Goal: Information Seeking & Learning: Find contact information

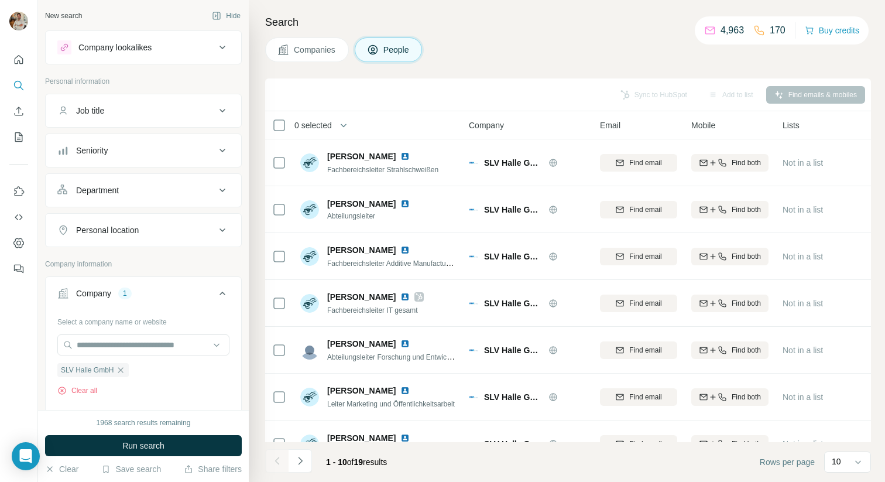
scroll to position [73, 0]
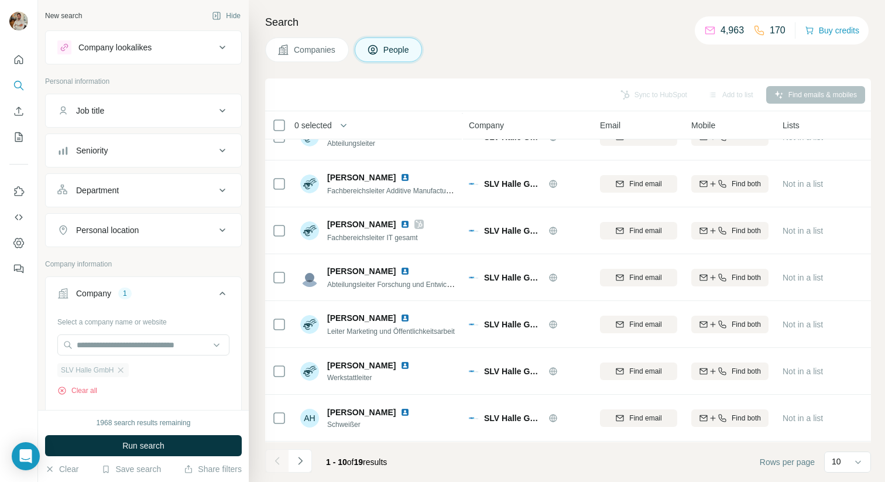
click at [116, 368] on div "SLV Halle GmbH" at bounding box center [92, 370] width 71 height 14
click at [122, 369] on icon "button" at bounding box center [120, 369] width 5 height 5
click at [102, 338] on input "text" at bounding box center [143, 344] width 172 height 21
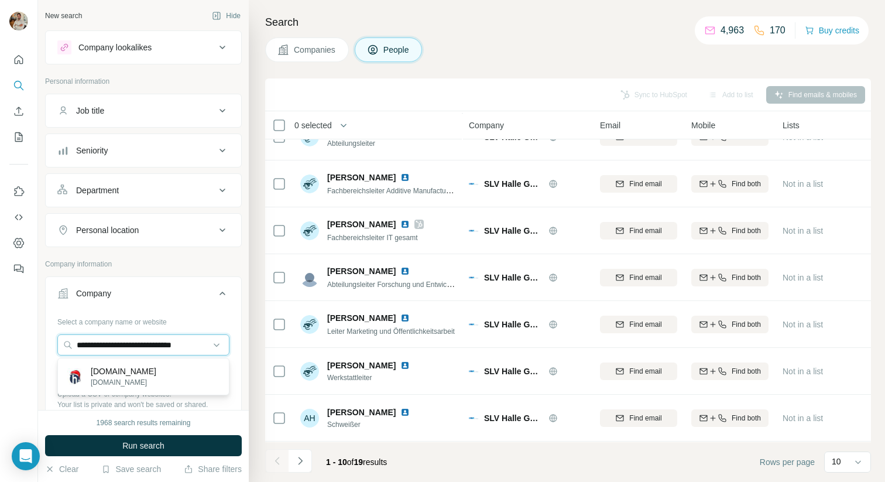
type input "**********"
click at [145, 371] on p "[DOMAIN_NAME]" at bounding box center [124, 371] width 66 height 12
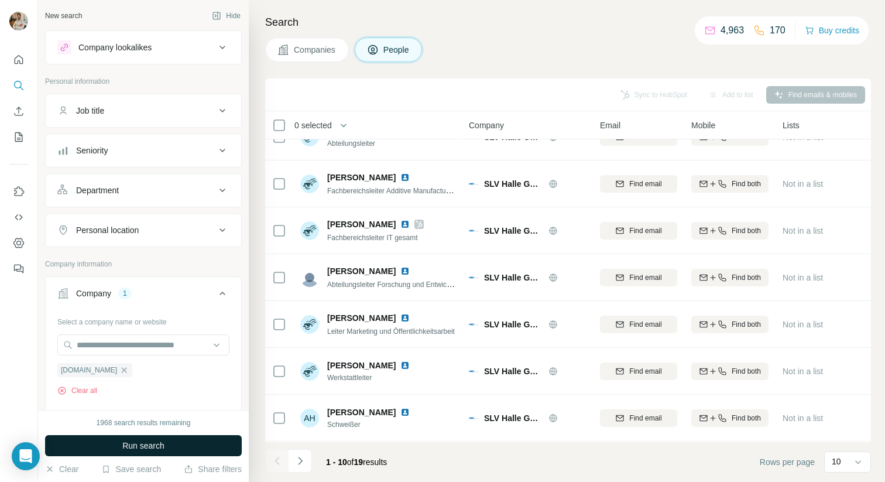
click at [172, 440] on button "Run search" at bounding box center [143, 445] width 197 height 21
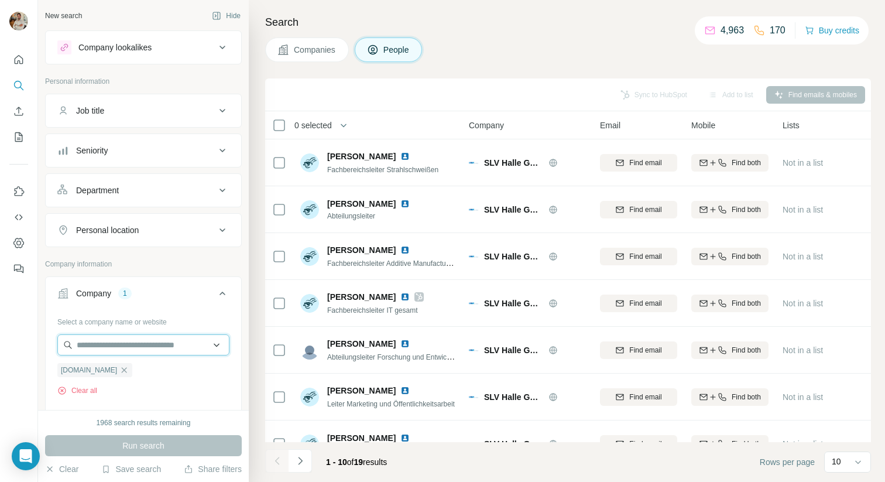
click at [162, 353] on input "text" at bounding box center [143, 344] width 172 height 21
click at [181, 307] on button "Company 1" at bounding box center [144, 295] width 196 height 33
click at [154, 450] on div "Run search" at bounding box center [143, 445] width 197 height 21
click at [143, 308] on div "Company 1" at bounding box center [143, 293] width 197 height 34
click at [140, 299] on div "Company 1" at bounding box center [136, 293] width 158 height 12
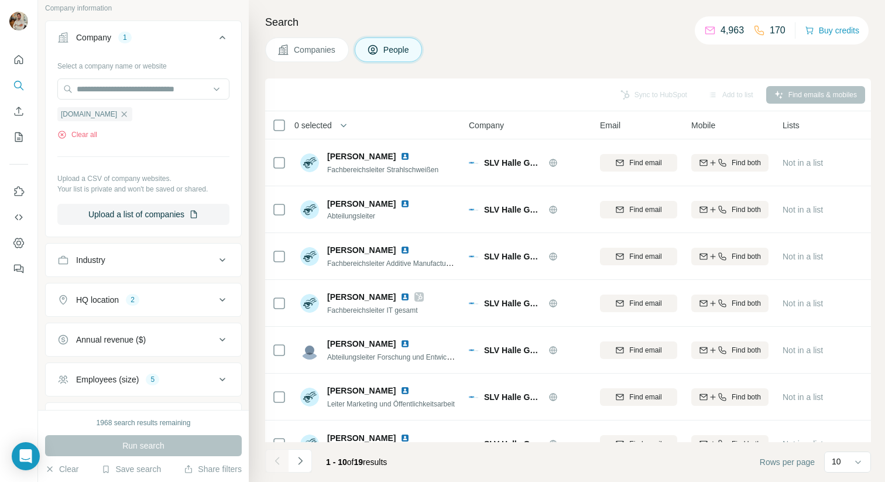
scroll to position [307, 0]
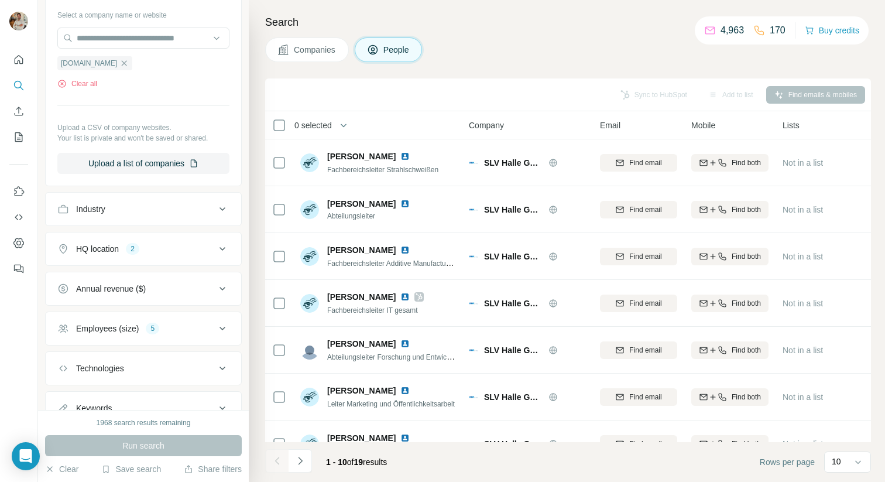
click at [157, 328] on div "5" at bounding box center [152, 328] width 13 height 11
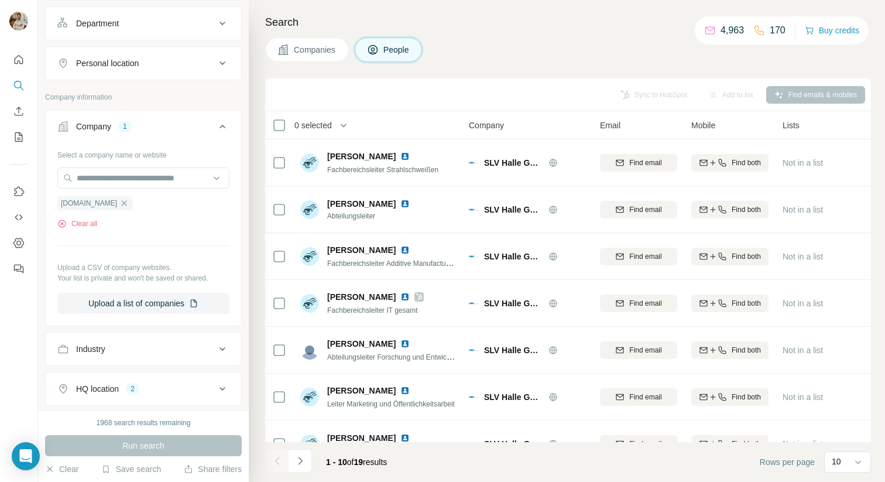
scroll to position [165, 0]
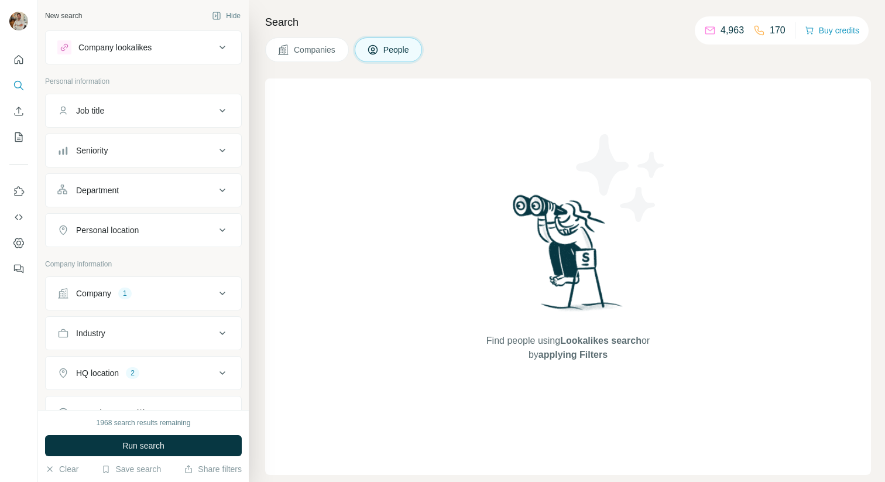
click at [132, 302] on button "Company 1" at bounding box center [144, 293] width 196 height 28
click at [129, 373] on icon "button" at bounding box center [123, 369] width 9 height 9
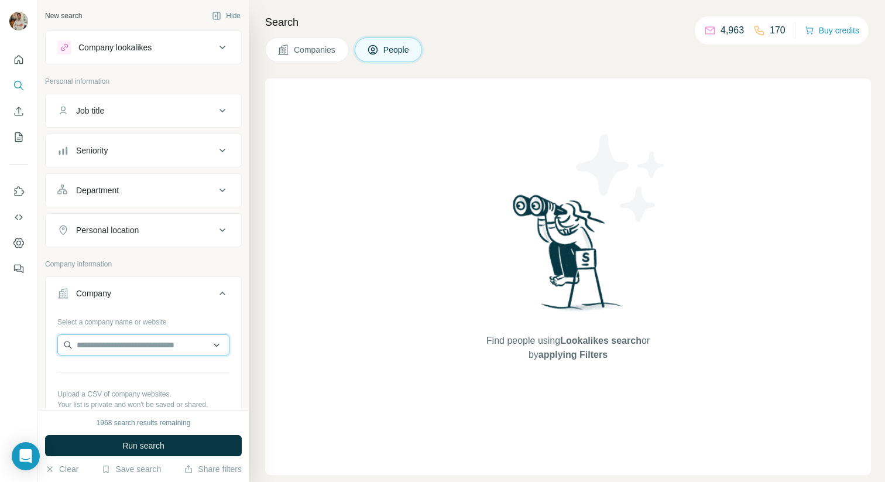
click at [116, 345] on input "text" at bounding box center [143, 344] width 172 height 21
paste input "**********"
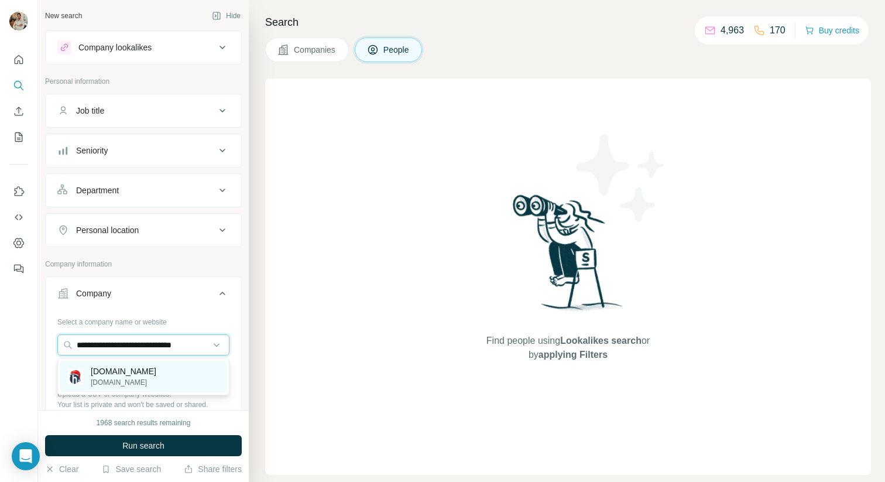
type input "**********"
click at [132, 373] on p "[DOMAIN_NAME]" at bounding box center [124, 371] width 66 height 12
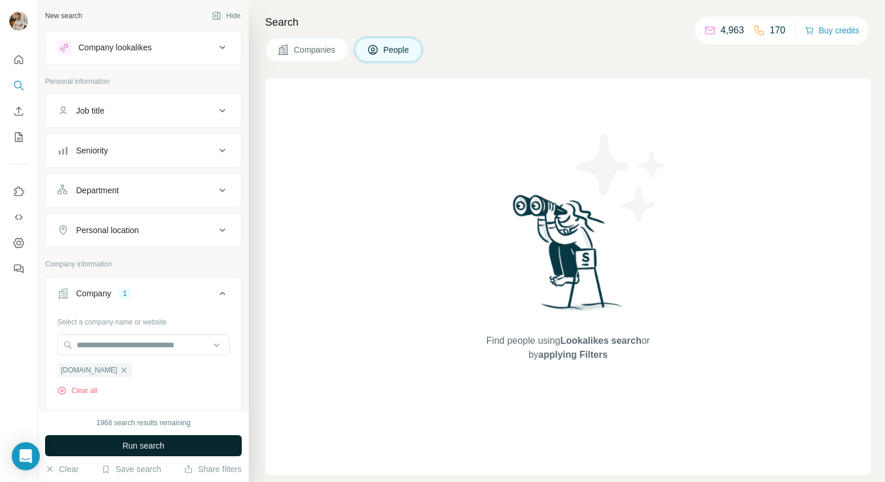
click at [179, 443] on button "Run search" at bounding box center [143, 445] width 197 height 21
click at [308, 55] on span "Companies" at bounding box center [315, 50] width 43 height 12
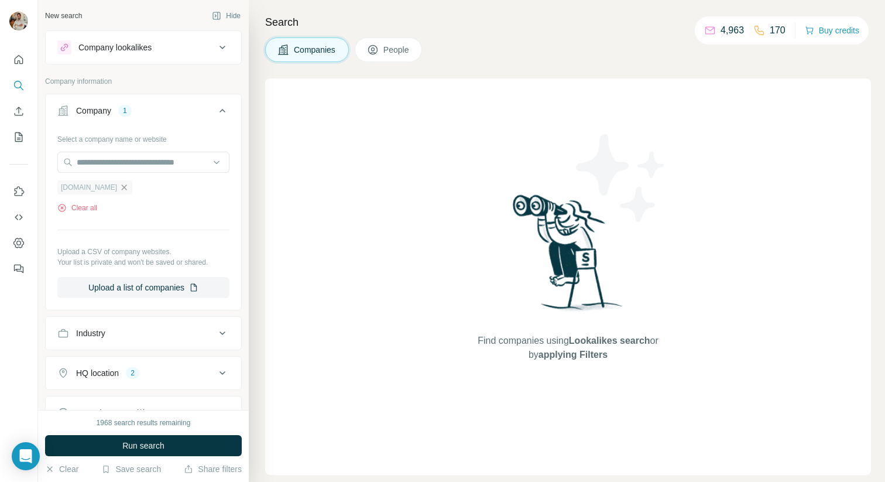
click at [129, 187] on icon "button" at bounding box center [123, 187] width 9 height 9
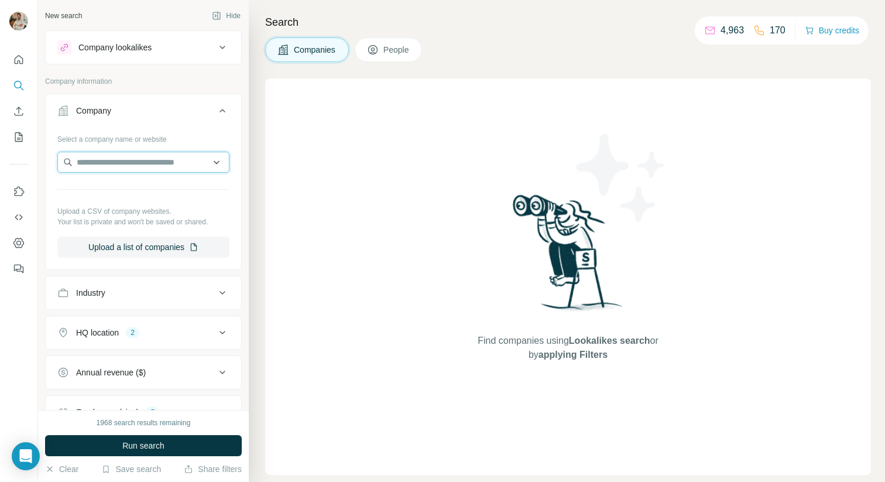
click at [105, 155] on input "text" at bounding box center [143, 162] width 172 height 21
paste input "**********"
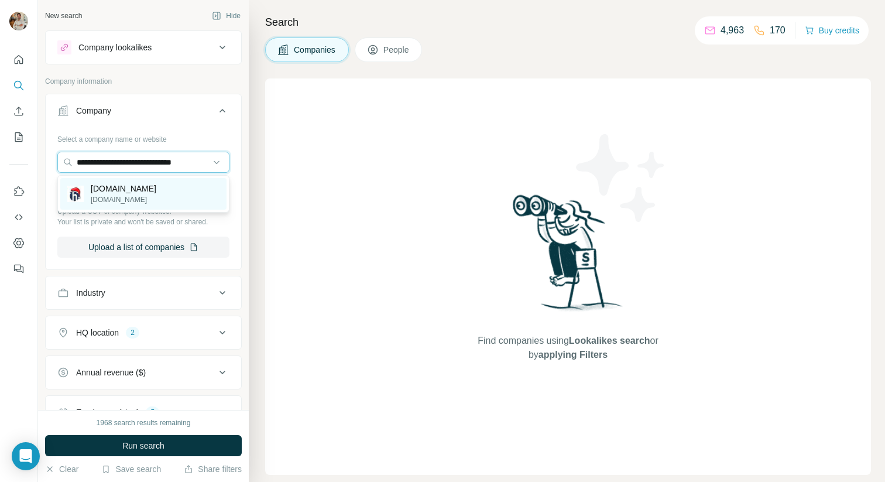
type input "**********"
click at [145, 204] on p "[DOMAIN_NAME]" at bounding box center [124, 199] width 66 height 11
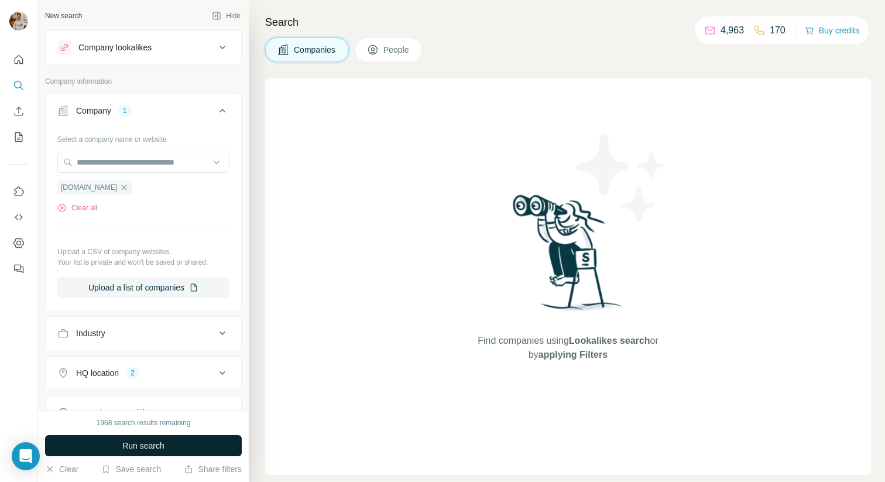
click at [163, 443] on span "Run search" at bounding box center [143, 446] width 42 height 12
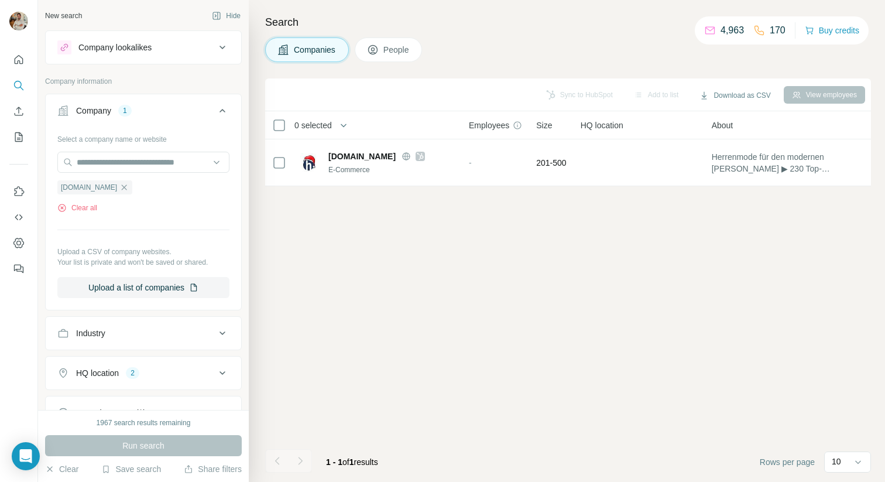
click at [390, 50] on span "People" at bounding box center [396, 50] width 27 height 12
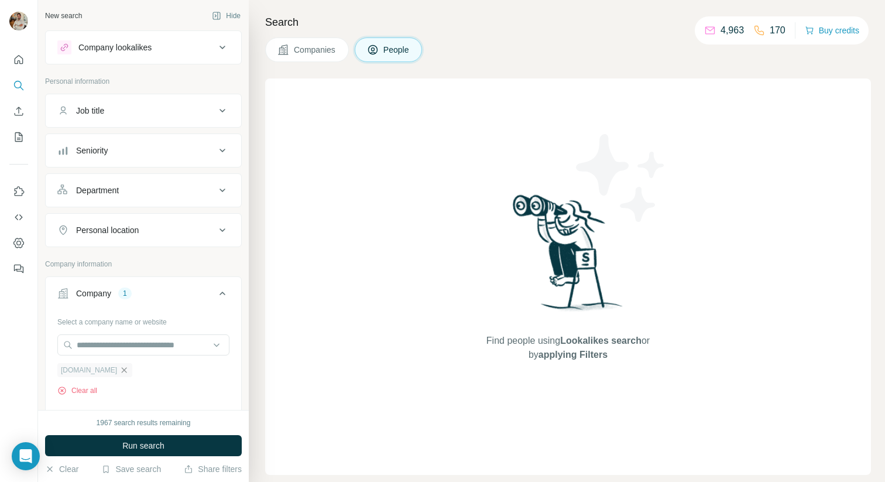
click at [129, 369] on icon "button" at bounding box center [123, 369] width 9 height 9
click at [99, 346] on input "text" at bounding box center [143, 344] width 172 height 21
paste input "**********"
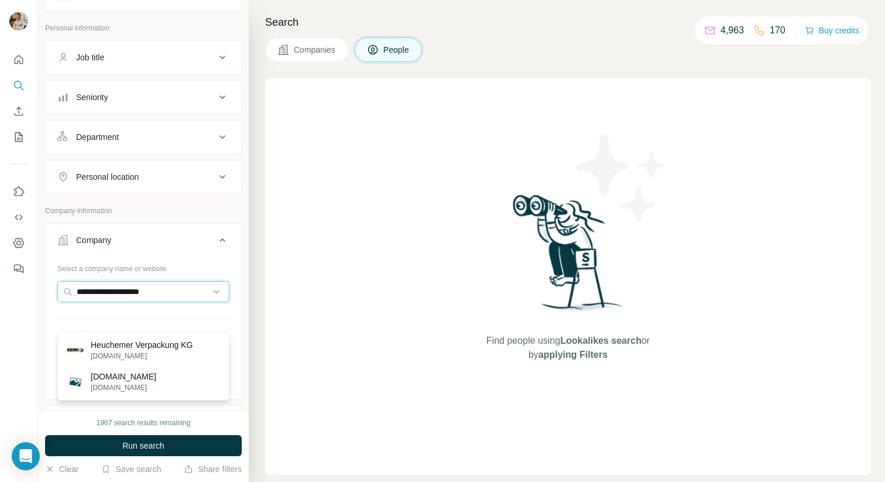
scroll to position [63, 0]
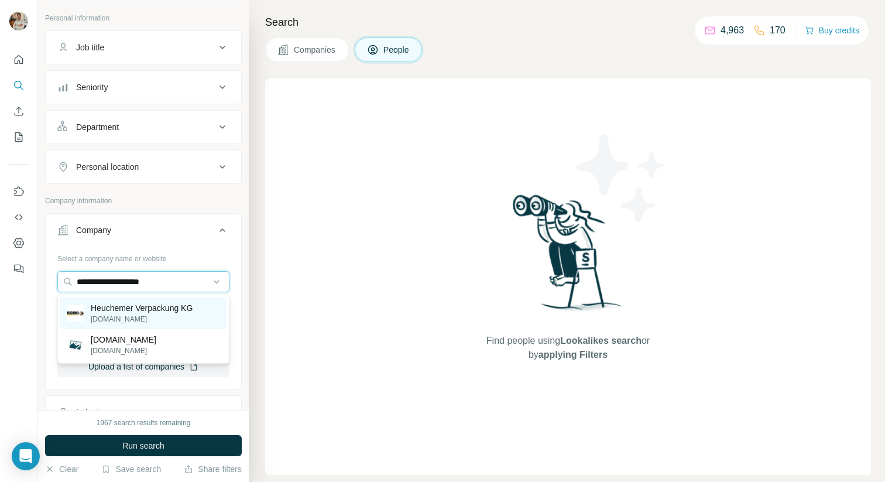
type input "**********"
click at [159, 313] on p "Heuchemer Verpackung KG" at bounding box center [142, 308] width 102 height 12
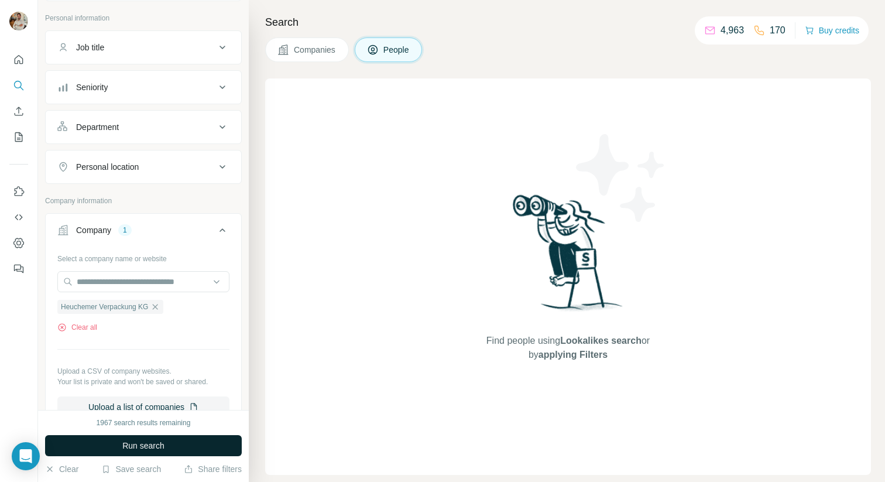
click at [174, 444] on button "Run search" at bounding box center [143, 445] width 197 height 21
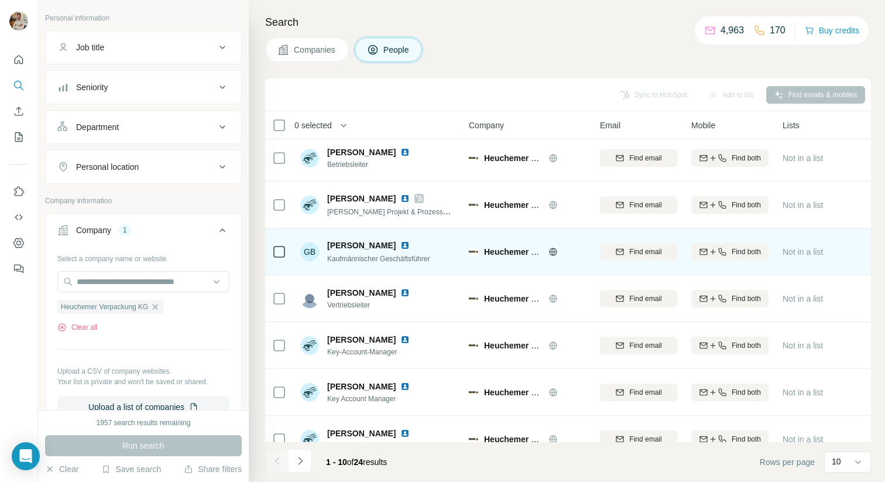
scroll to position [166, 0]
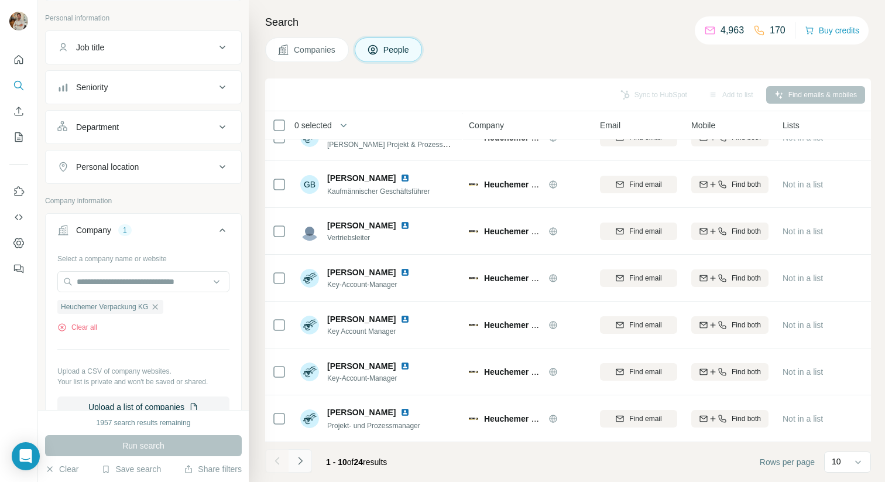
click at [303, 459] on icon "Navigate to next page" at bounding box center [300, 461] width 12 height 12
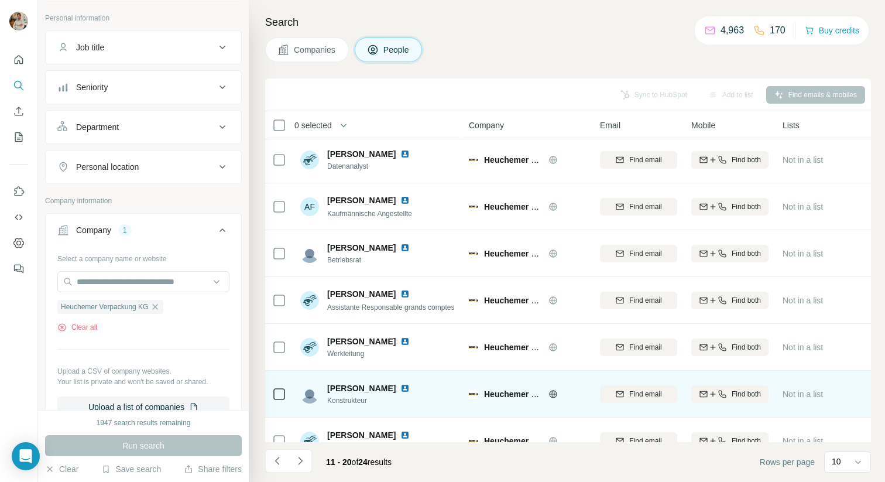
scroll to position [0, 0]
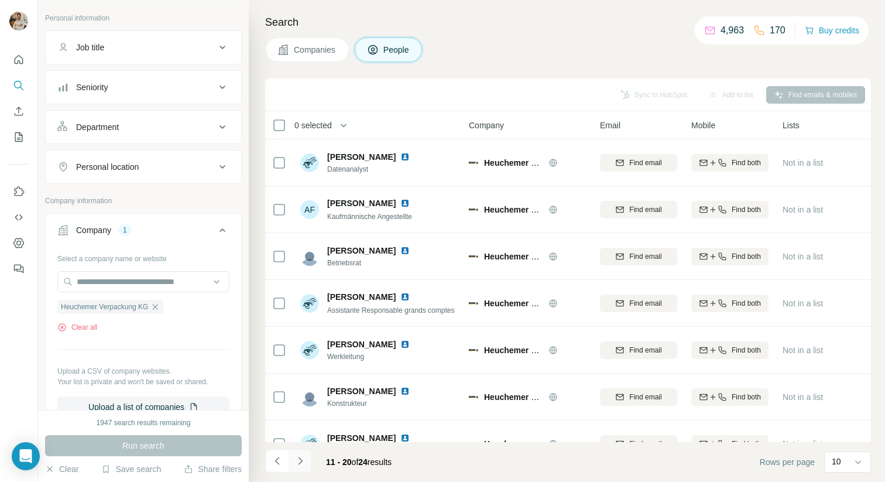
click at [310, 457] on button "Navigate to next page" at bounding box center [300, 460] width 23 height 23
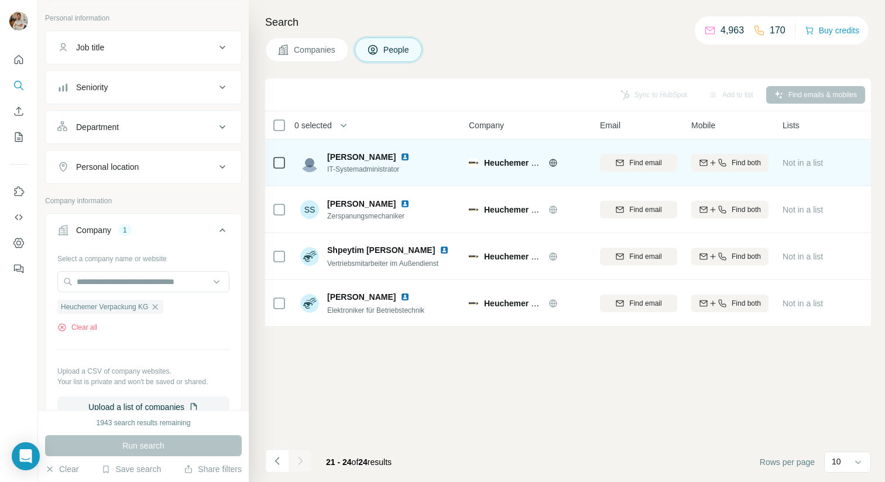
click at [400, 157] on img at bounding box center [404, 156] width 9 height 9
